Goal: Find contact information: Find contact information

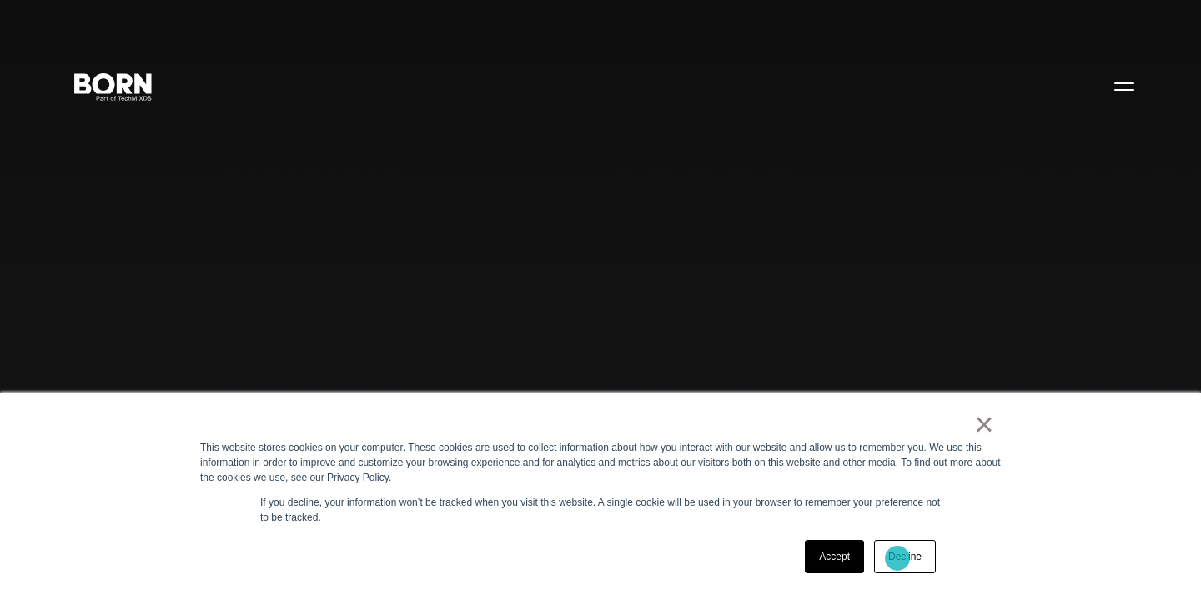
click at [897, 559] on link "Decline" at bounding box center [905, 556] width 62 height 33
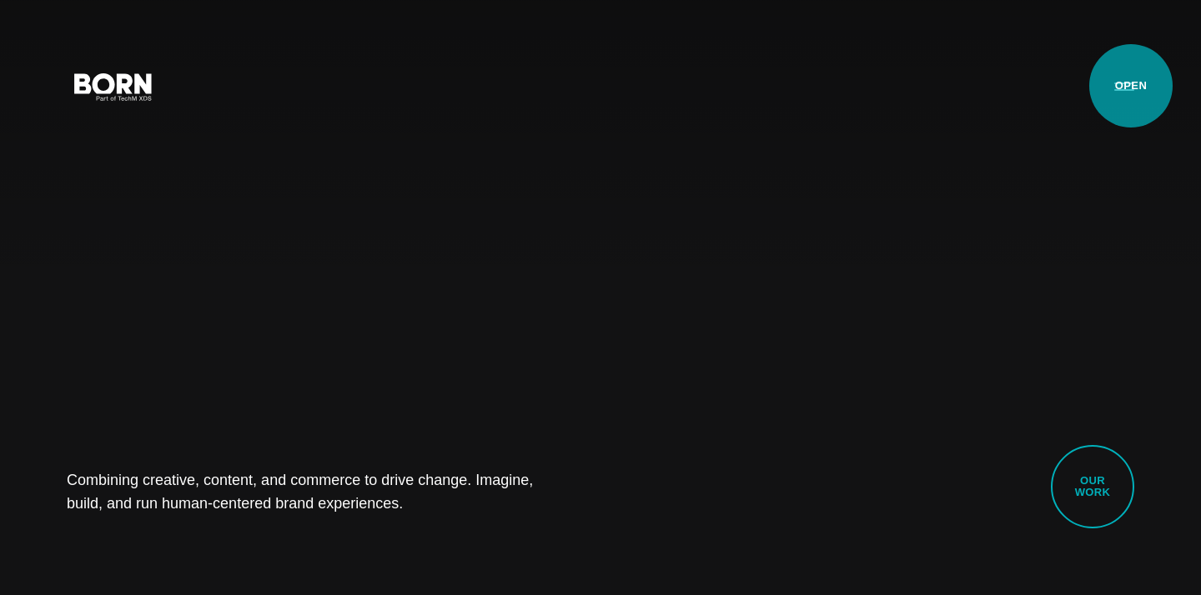
click at [1131, 86] on button "Primary Menu" at bounding box center [1124, 85] width 40 height 35
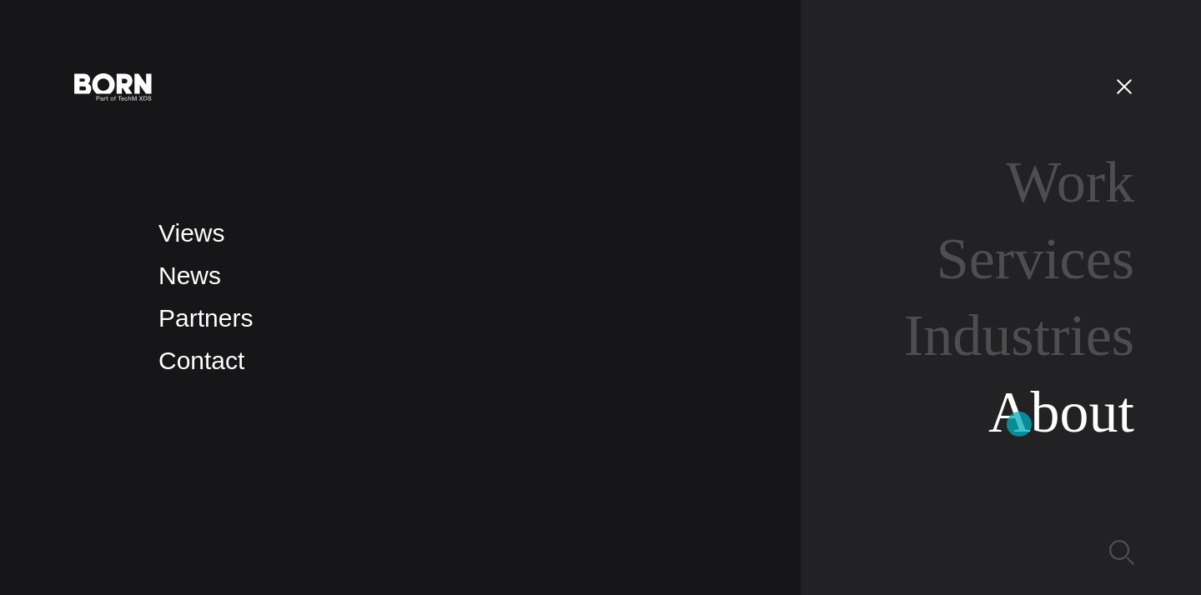
click at [1019, 424] on link "About" at bounding box center [1061, 412] width 146 height 64
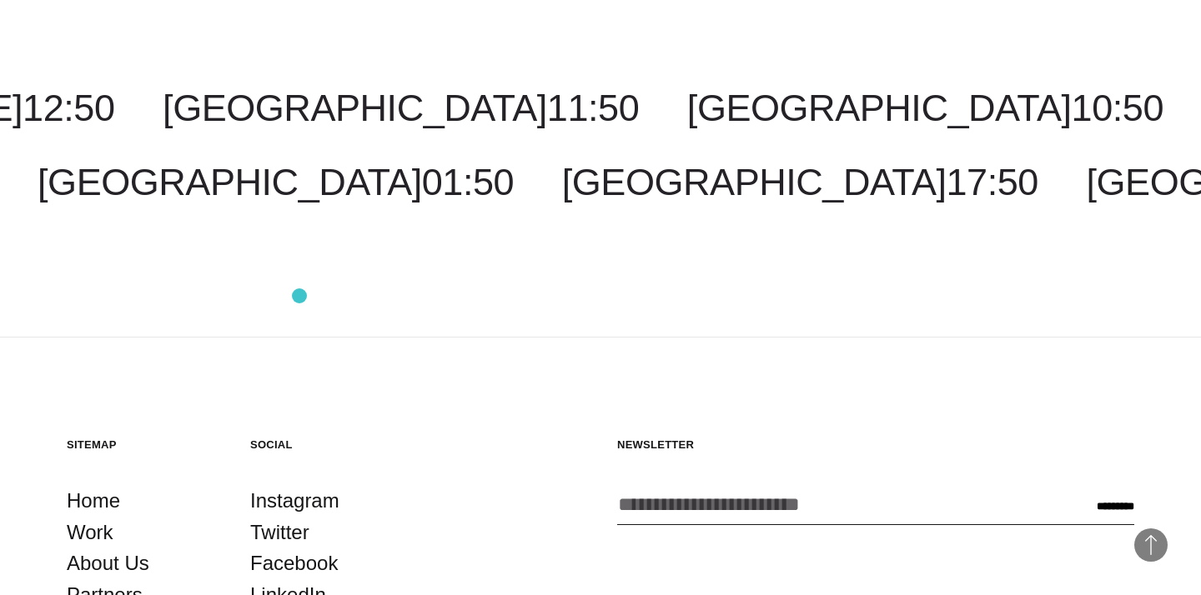
scroll to position [5684, 0]
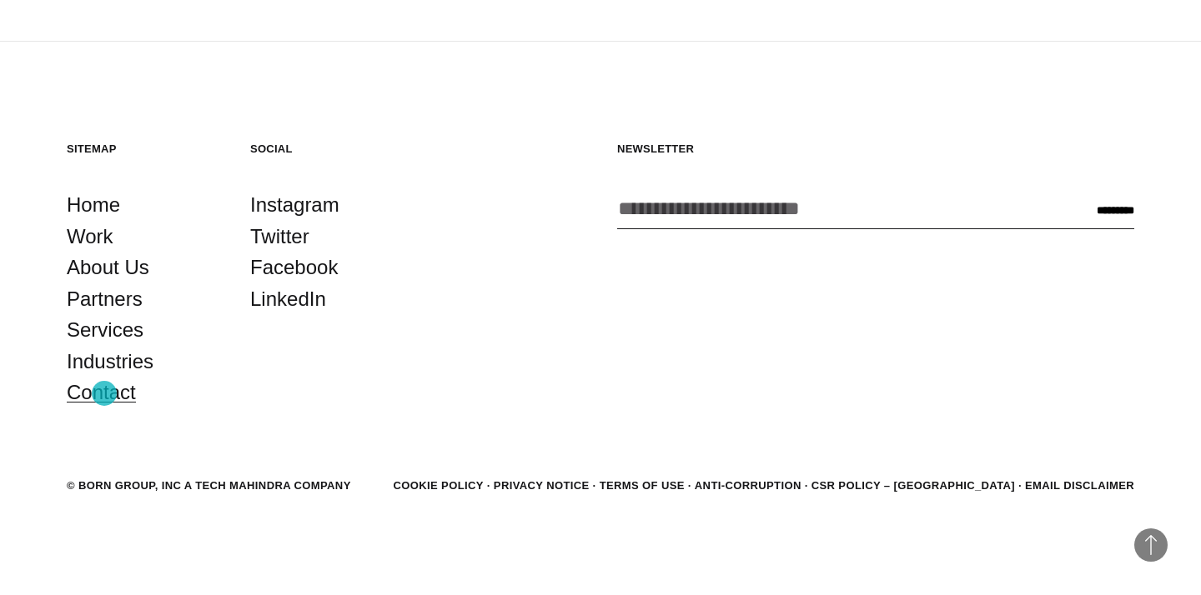
click at [104, 394] on link "Contact" at bounding box center [101, 393] width 69 height 32
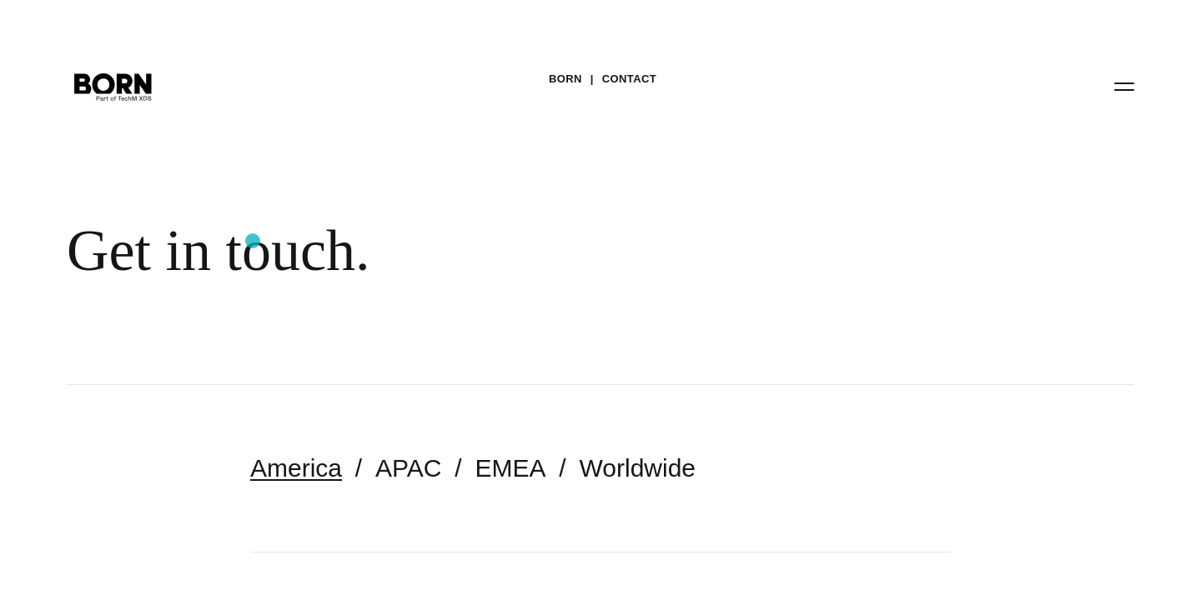
click at [253, 241] on div "Get in touch." at bounding box center [542, 251] width 951 height 68
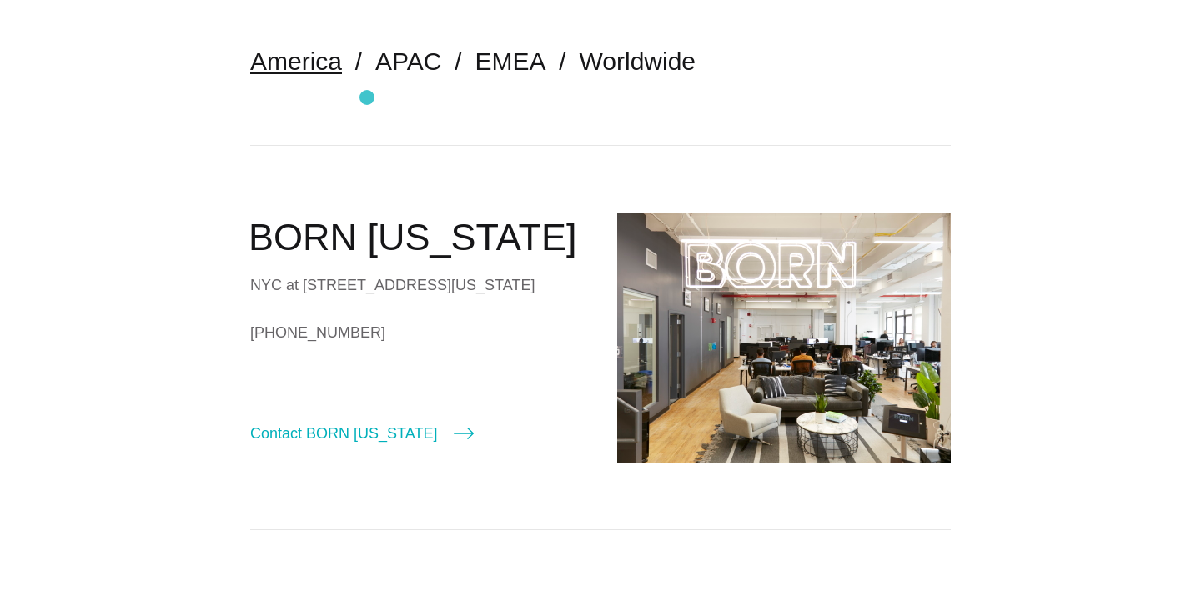
scroll to position [400, 0]
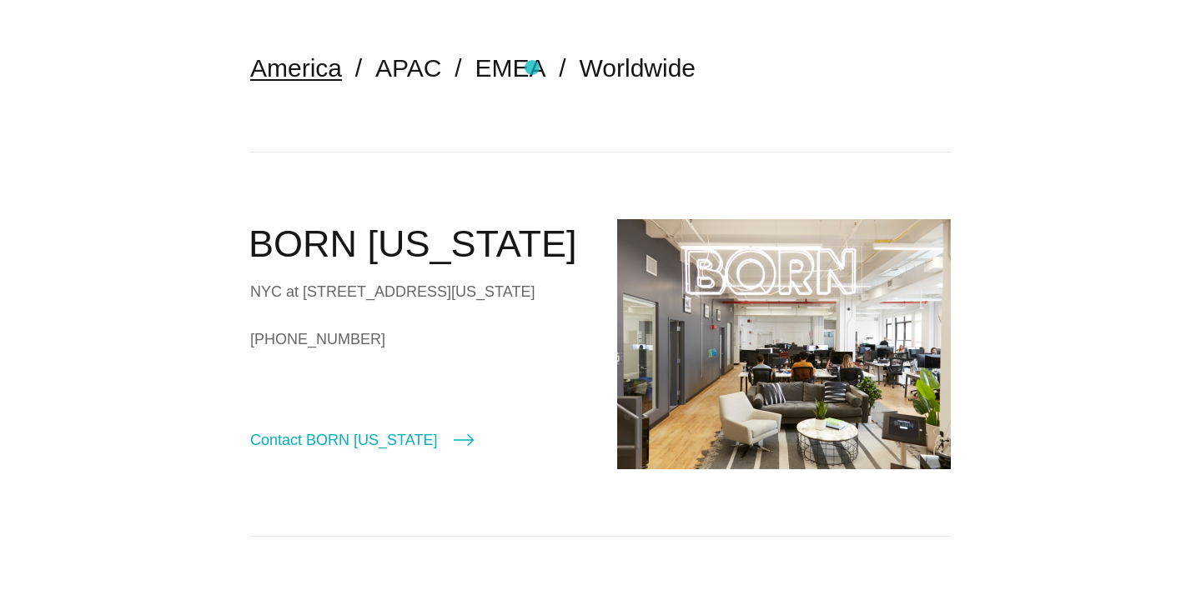
click at [532, 67] on ul "America APAC EMEA Worldwide" at bounding box center [600, 68] width 700 height 33
click at [514, 67] on link "EMEA" at bounding box center [510, 68] width 71 height 28
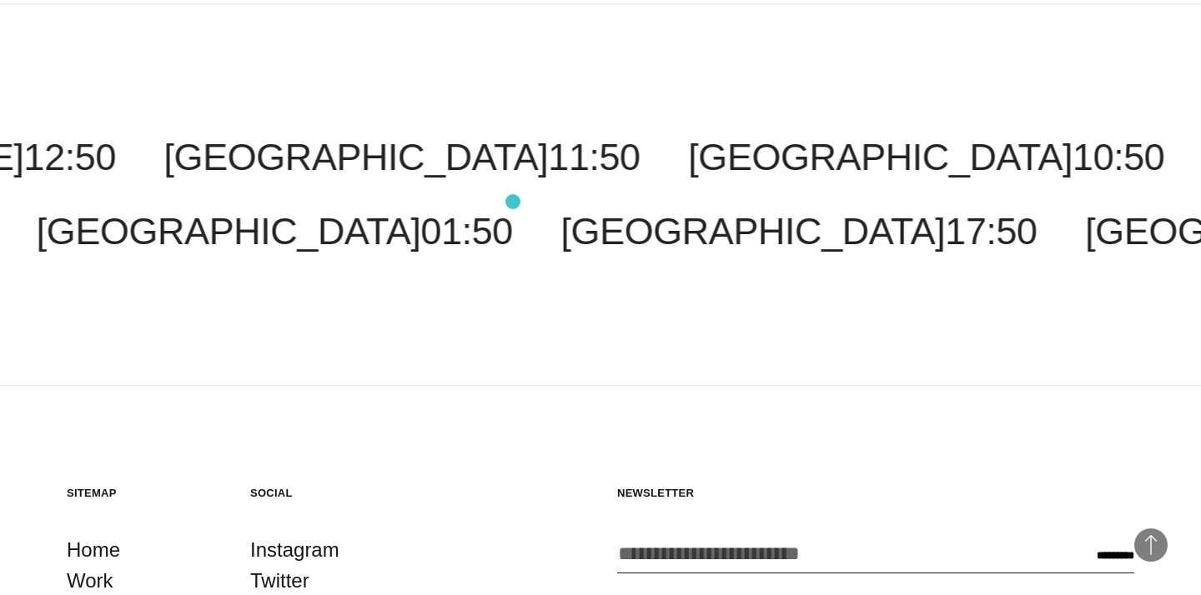
scroll to position [730, 0]
